Goal: Task Accomplishment & Management: Use online tool/utility

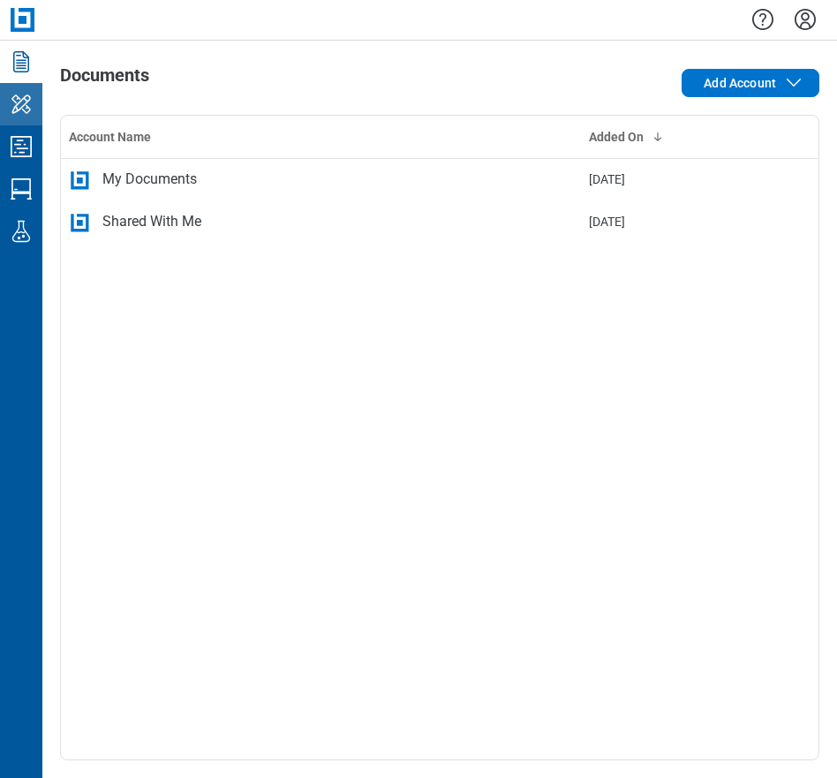
click at [24, 109] on icon "My Workspace" at bounding box center [21, 104] width 28 height 28
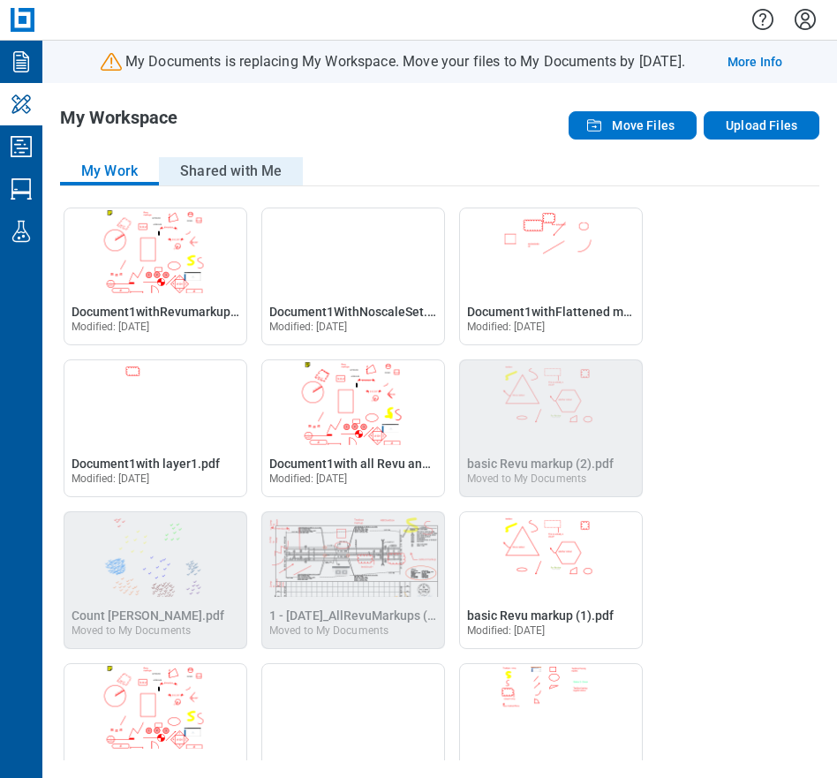
click at [248, 174] on button "Shared with Me" at bounding box center [231, 171] width 144 height 28
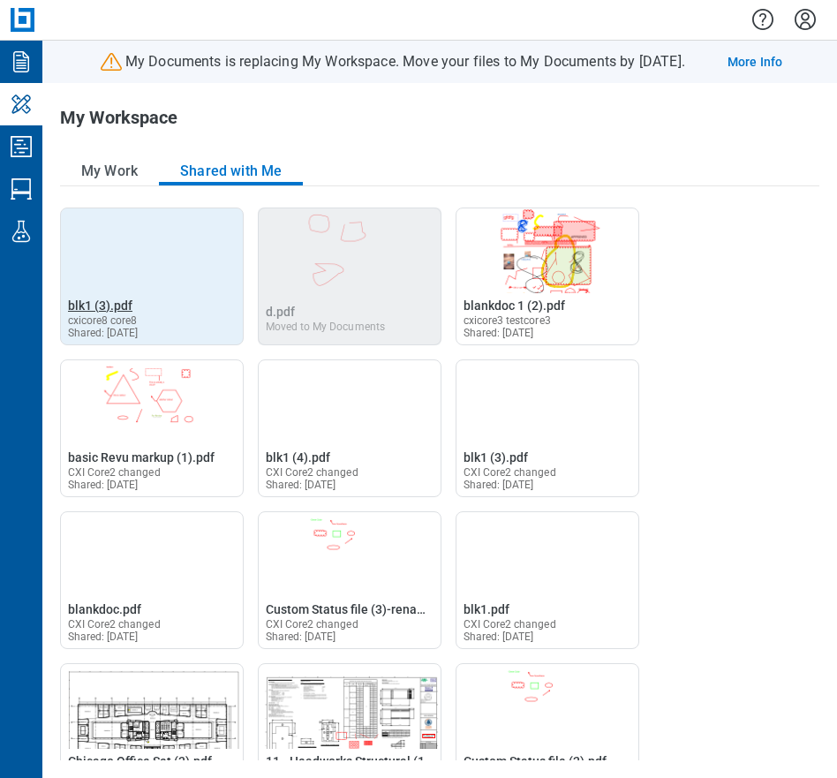
click at [74, 303] on span "blk1 (3).pdf" at bounding box center [100, 305] width 64 height 14
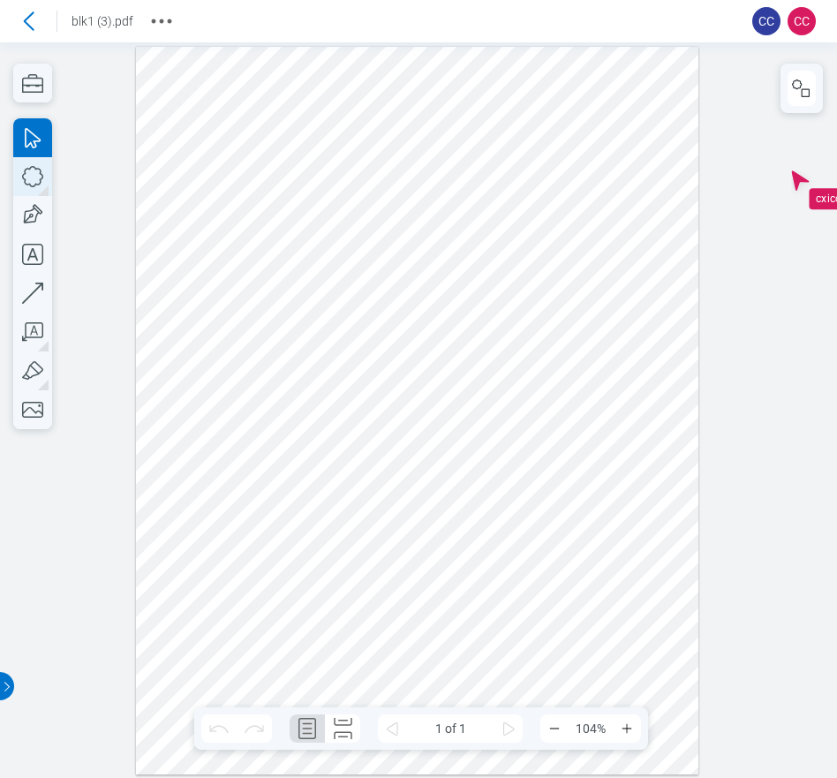
click at [27, 170] on icon "button" at bounding box center [32, 176] width 39 height 39
drag, startPoint x: 217, startPoint y: 441, endPoint x: 342, endPoint y: 586, distance: 191.7
click at [342, 586] on div at bounding box center [417, 411] width 562 height 728
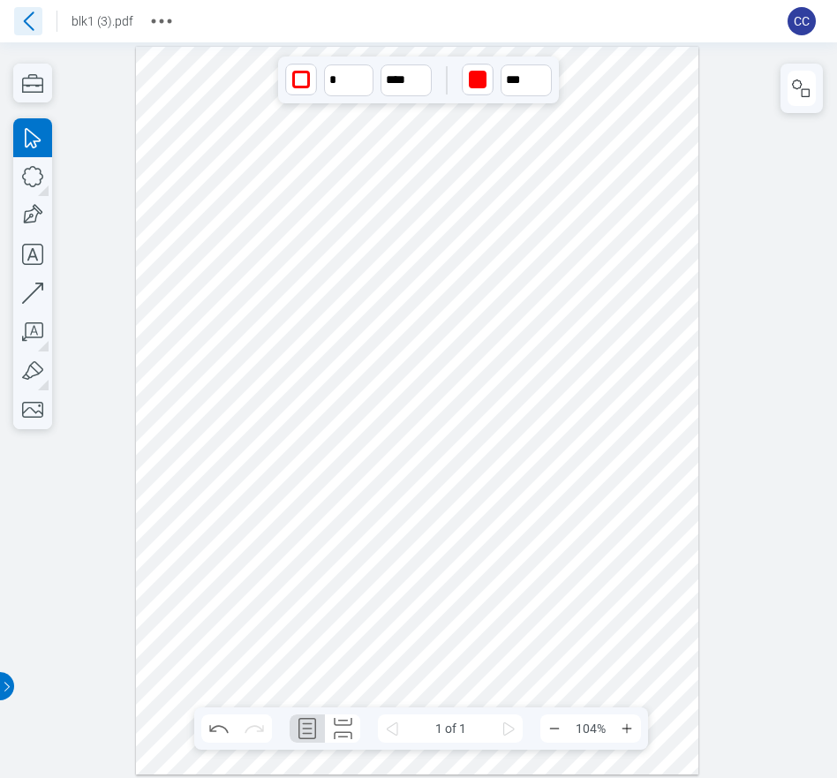
click at [28, 12] on icon at bounding box center [28, 21] width 28 height 28
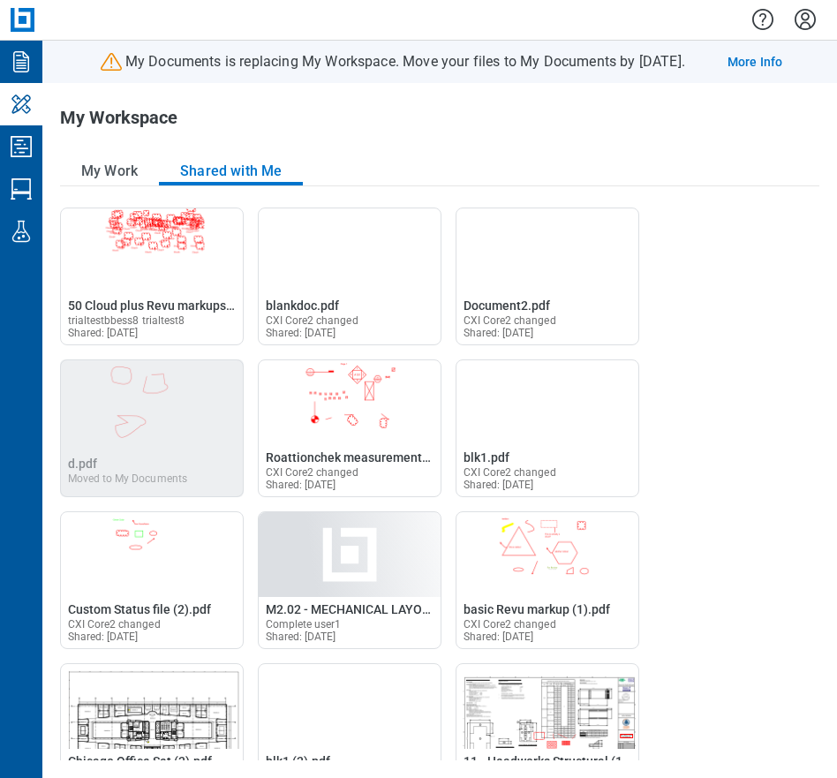
click at [42, 68] on header "My Documents is replacing My Workspace. Move your files to My Documents by Dece…" at bounding box center [439, 62] width 795 height 28
click at [30, 68] on icon "Documents" at bounding box center [21, 62] width 28 height 28
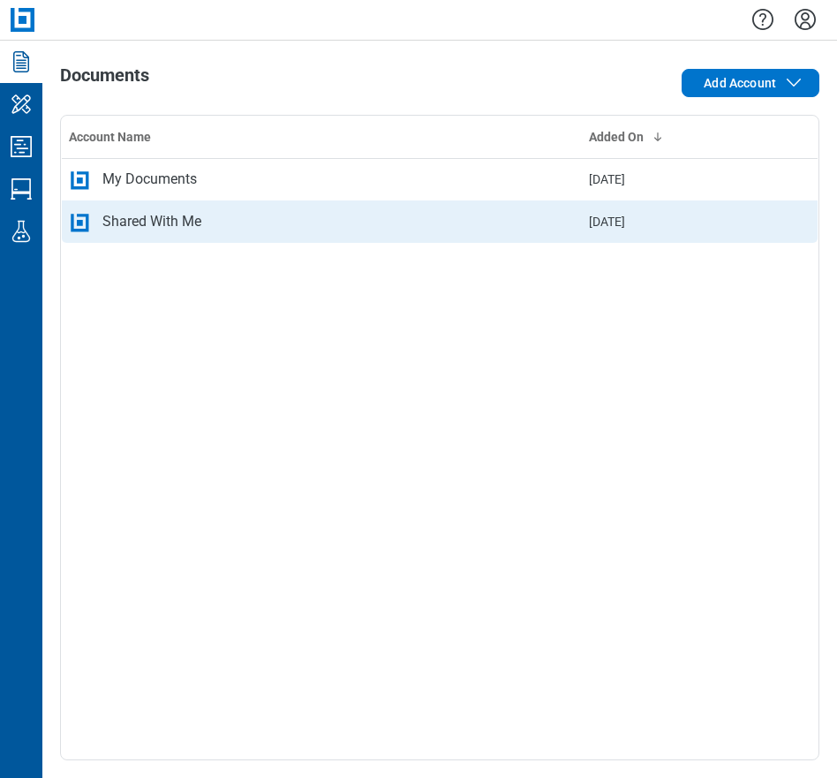
click at [136, 221] on div "Shared With Me" at bounding box center [151, 221] width 99 height 21
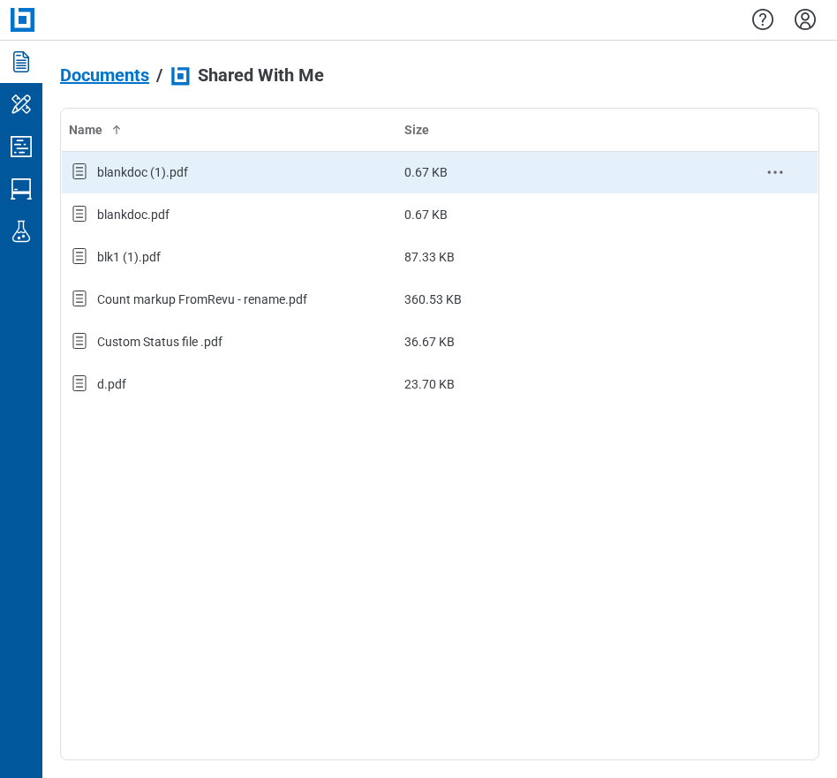
click at [155, 187] on td "blankdoc (1).pdf" at bounding box center [230, 172] width 336 height 42
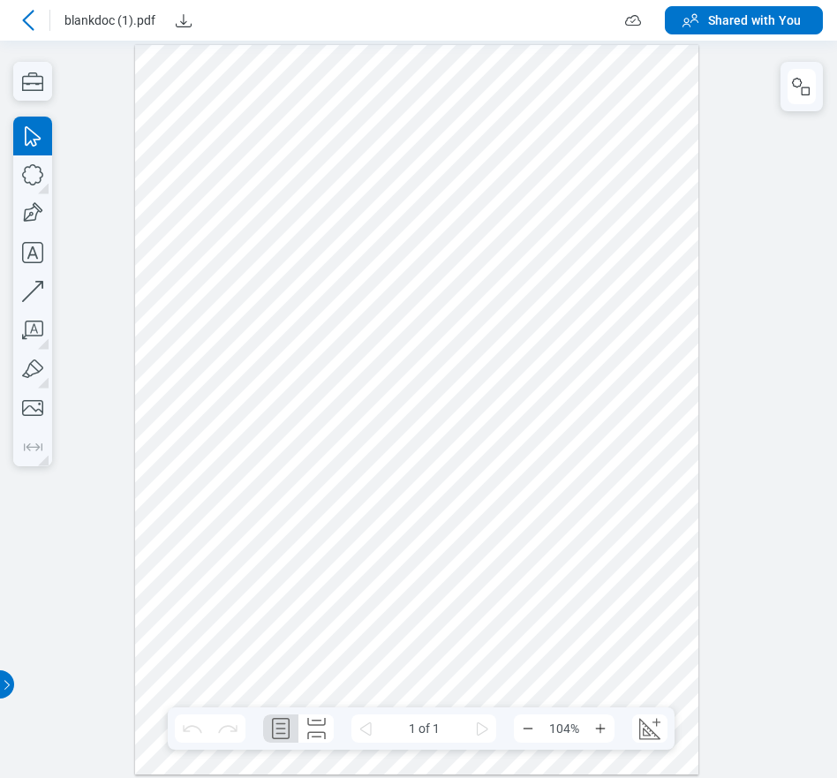
click at [25, 19] on icon at bounding box center [27, 20] width 11 height 20
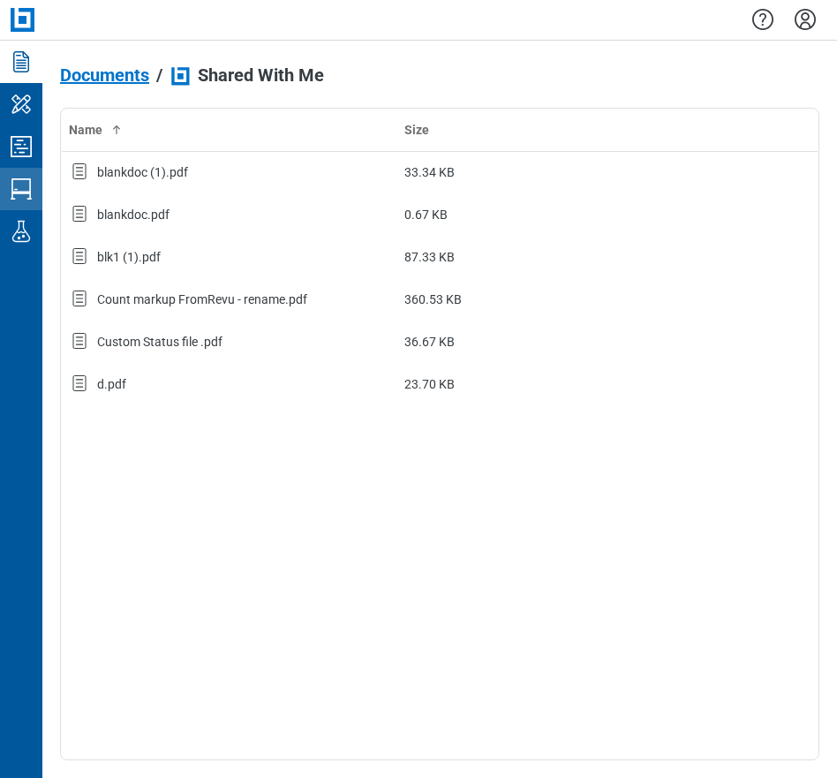
click at [19, 182] on icon "Studio Sessions" at bounding box center [21, 189] width 28 height 28
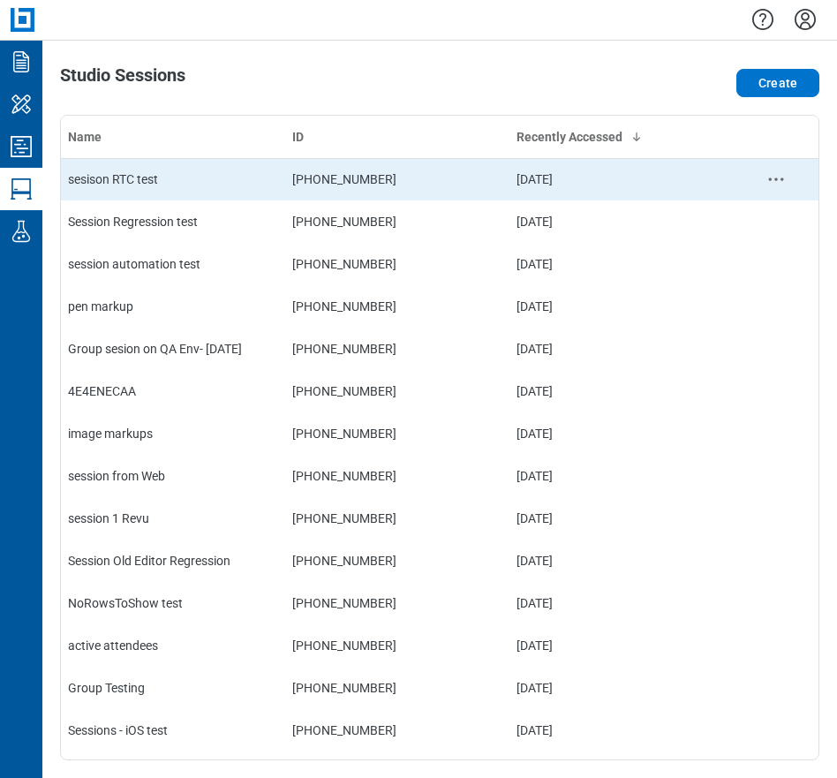
click at [116, 184] on div "sesison RTC test" at bounding box center [173, 179] width 210 height 18
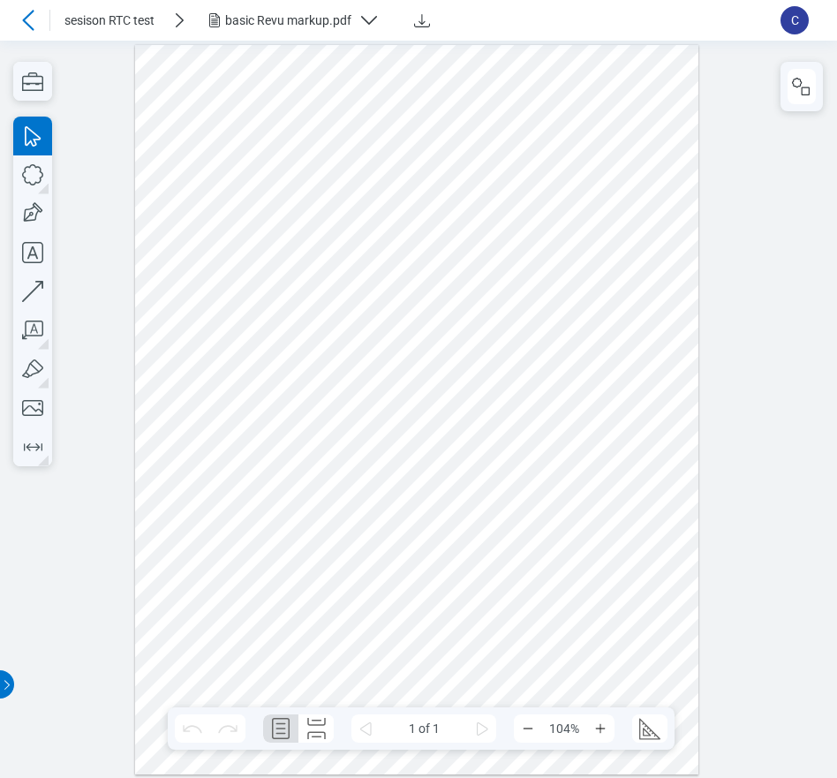
click at [33, 19] on icon at bounding box center [28, 20] width 21 height 21
